Goal: Find specific page/section: Find specific page/section

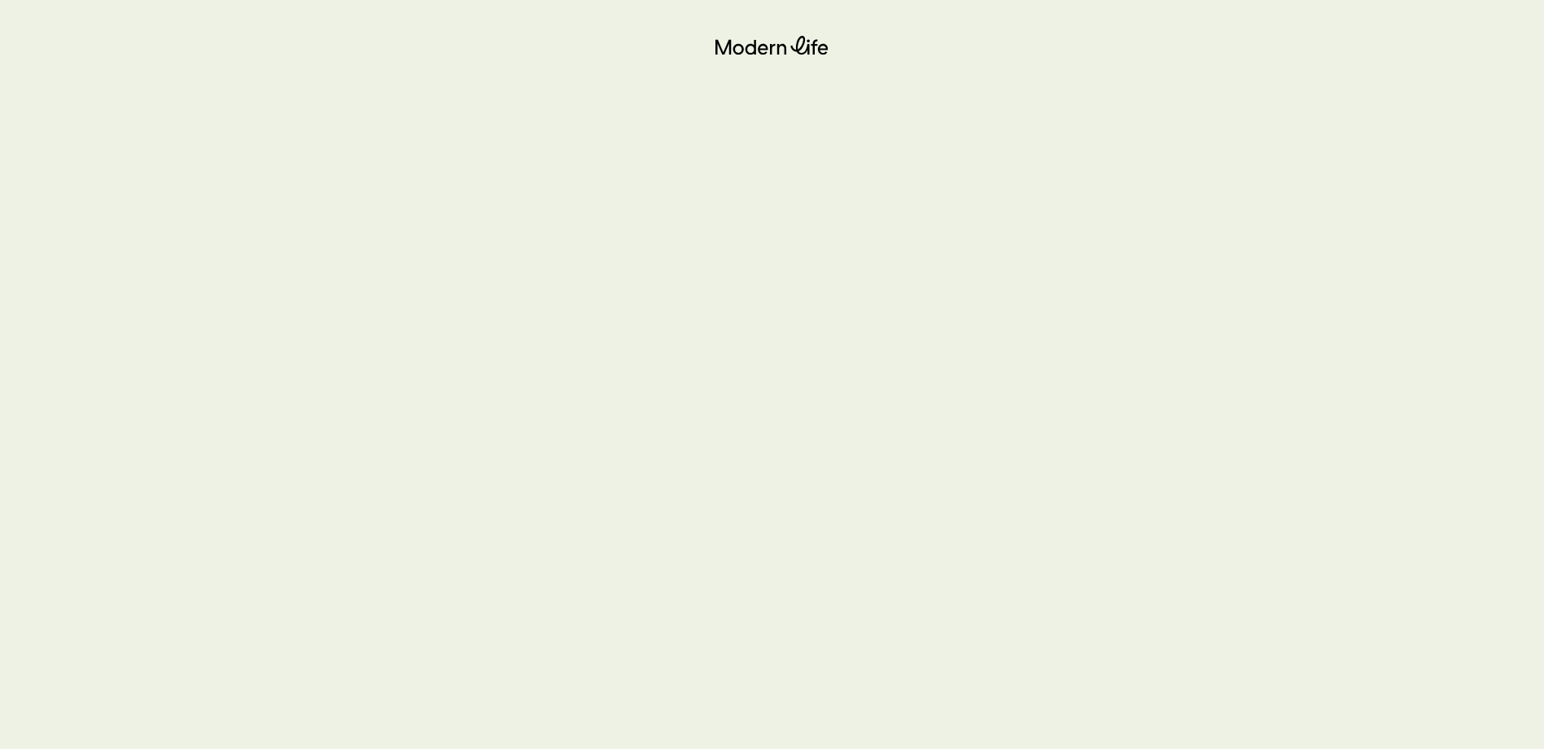
scroll to position [91, 0]
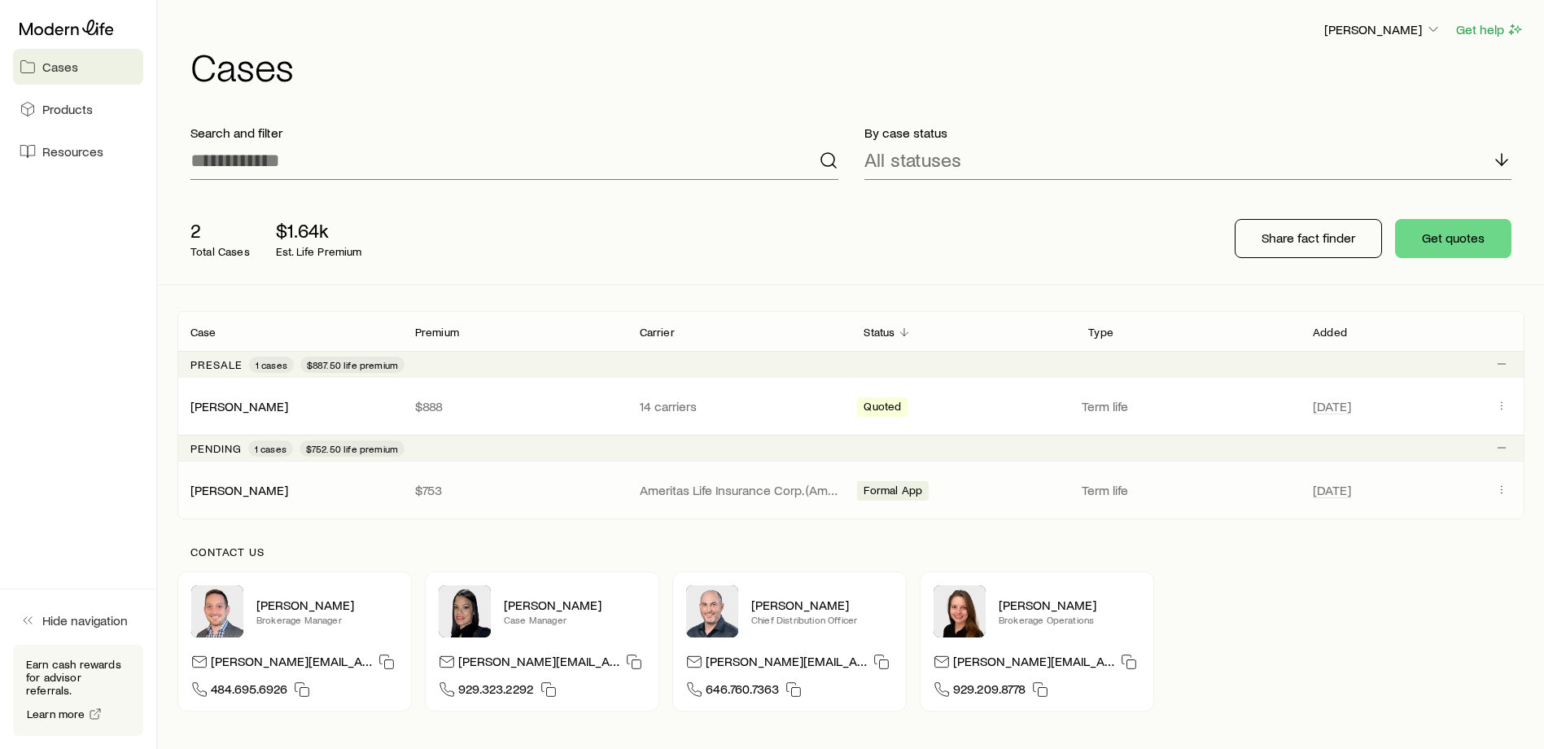
click at [999, 479] on div "Formal App" at bounding box center [963, 489] width 212 height 21
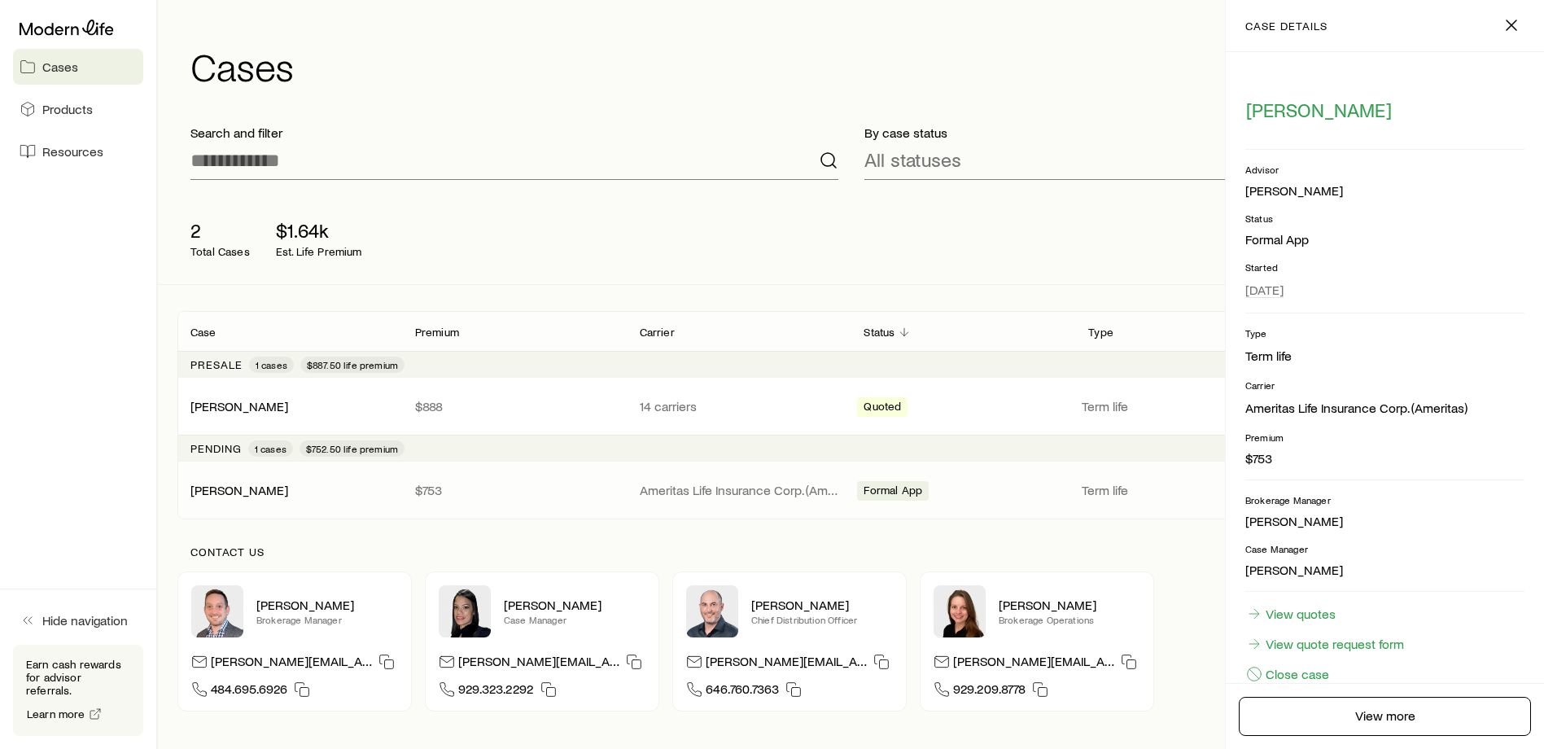
click at [999, 479] on div "Formal App" at bounding box center [963, 489] width 212 height 21
click at [1517, 24] on icon "button" at bounding box center [1512, 25] width 20 height 20
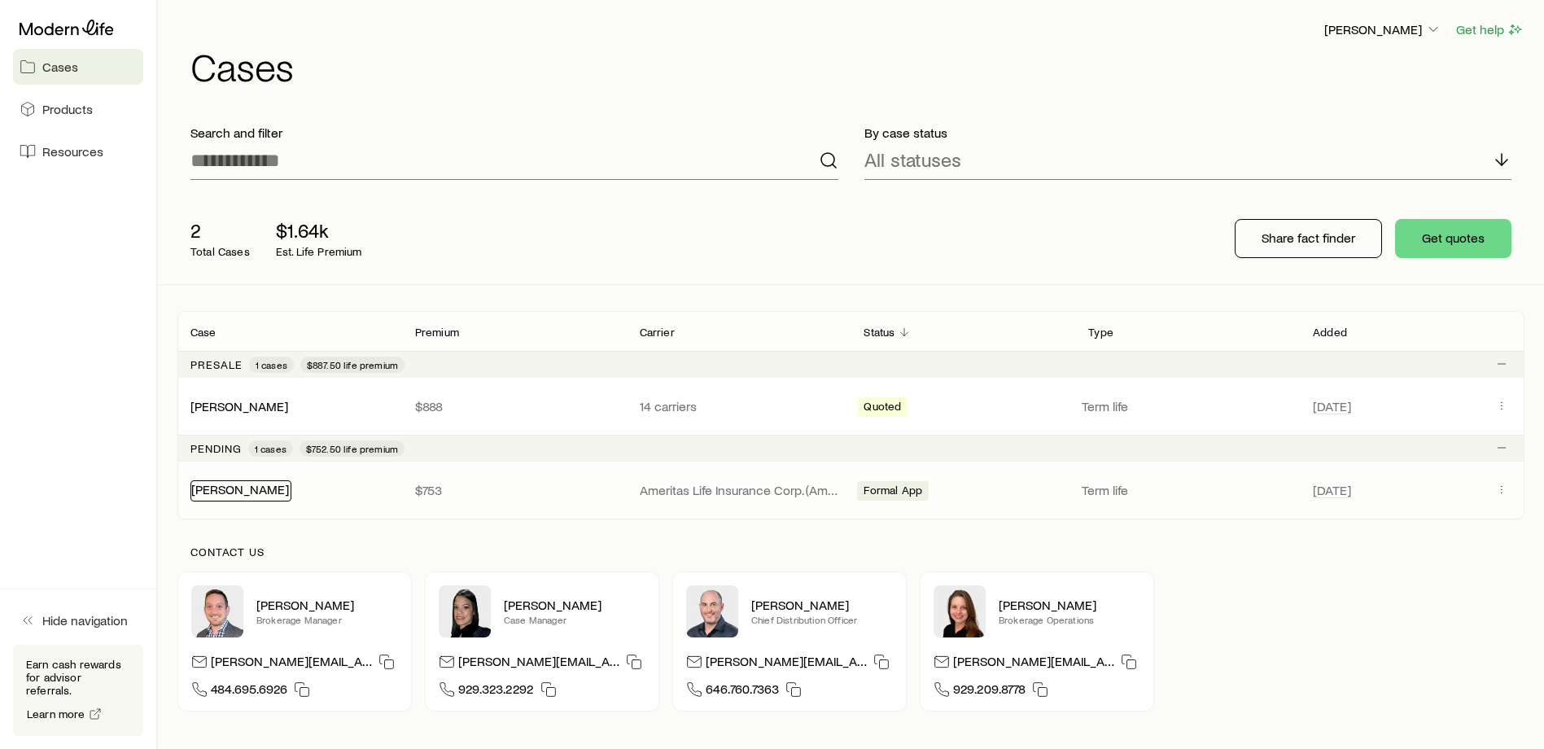
click at [273, 493] on link "[PERSON_NAME]" at bounding box center [240, 488] width 98 height 15
